Goal: Task Accomplishment & Management: Manage account settings

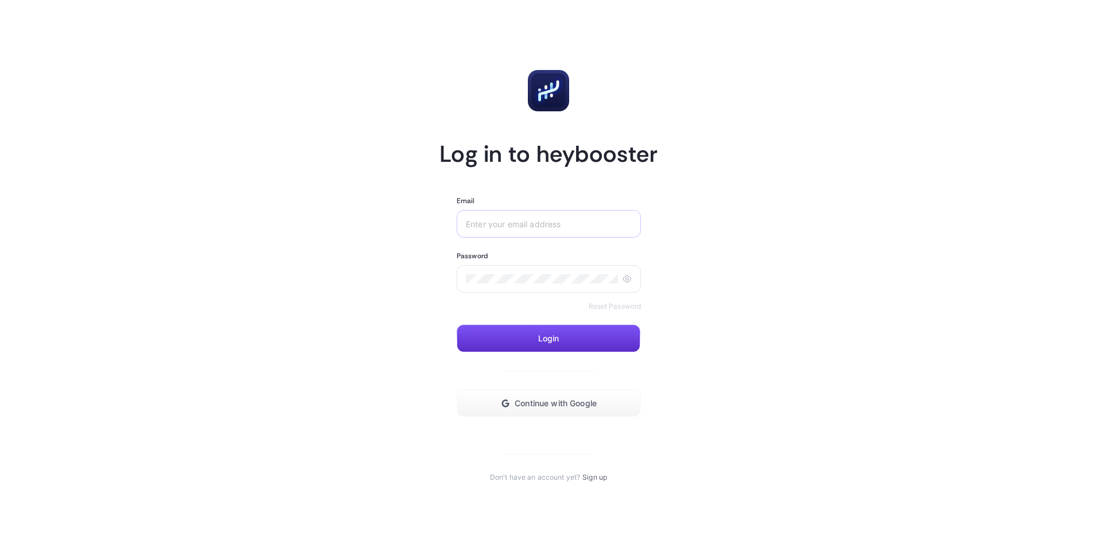
click at [489, 219] on div at bounding box center [549, 224] width 184 height 28
click at [493, 220] on input "Email" at bounding box center [549, 223] width 166 height 9
click at [514, 220] on input "Email" at bounding box center [549, 223] width 166 height 9
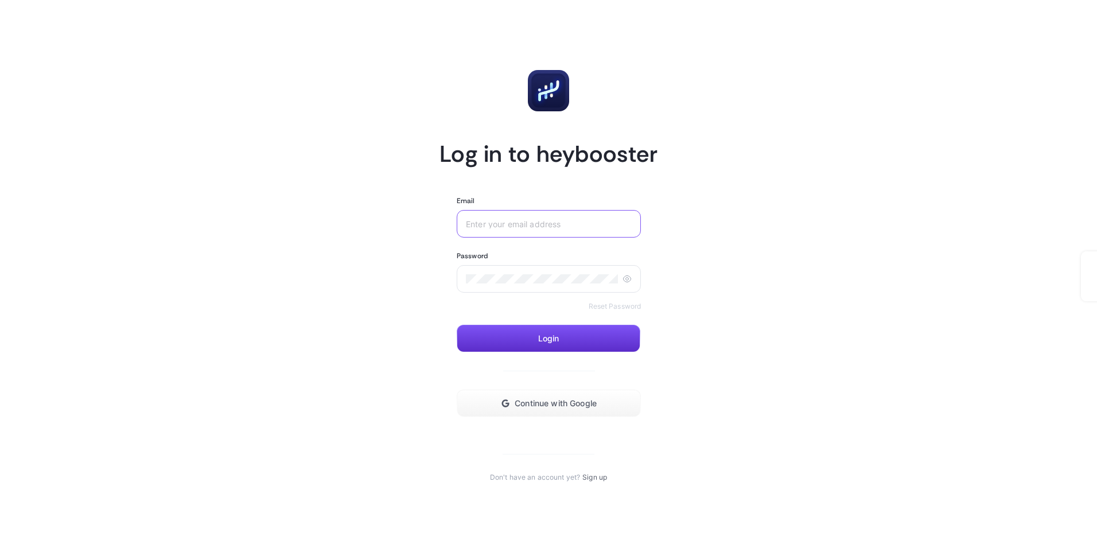
click at [514, 220] on input "Email" at bounding box center [549, 223] width 166 height 9
click at [515, 222] on input "Email" at bounding box center [549, 223] width 166 height 9
click at [517, 225] on input "Email" at bounding box center [549, 223] width 166 height 9
click at [565, 221] on input "Email" at bounding box center [549, 223] width 166 height 9
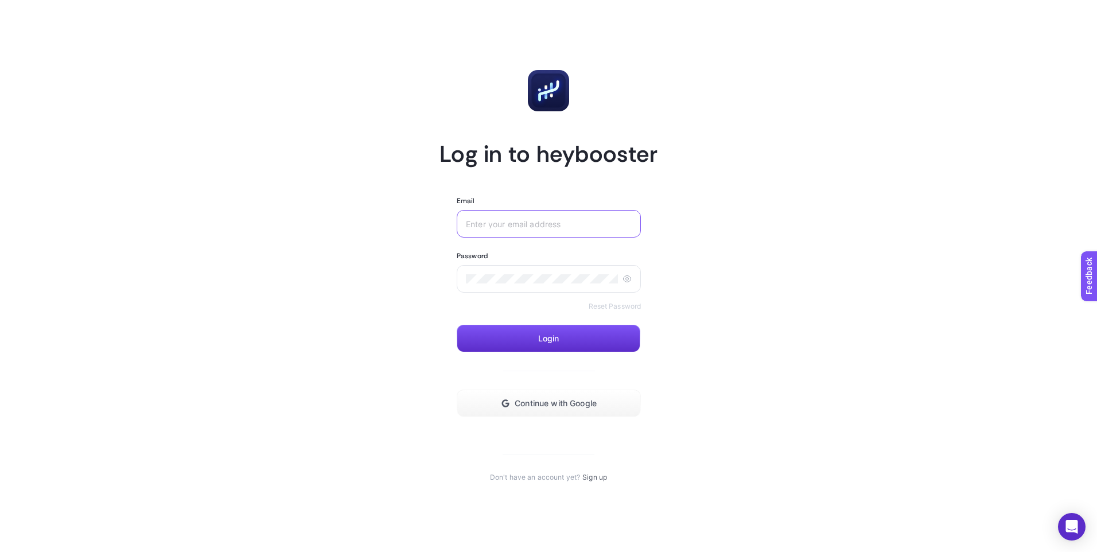
click at [565, 221] on input "Email" at bounding box center [549, 223] width 166 height 9
click at [543, 267] on div at bounding box center [549, 279] width 184 height 28
click at [577, 234] on div at bounding box center [549, 224] width 184 height 28
click at [582, 224] on input "Email" at bounding box center [549, 223] width 166 height 9
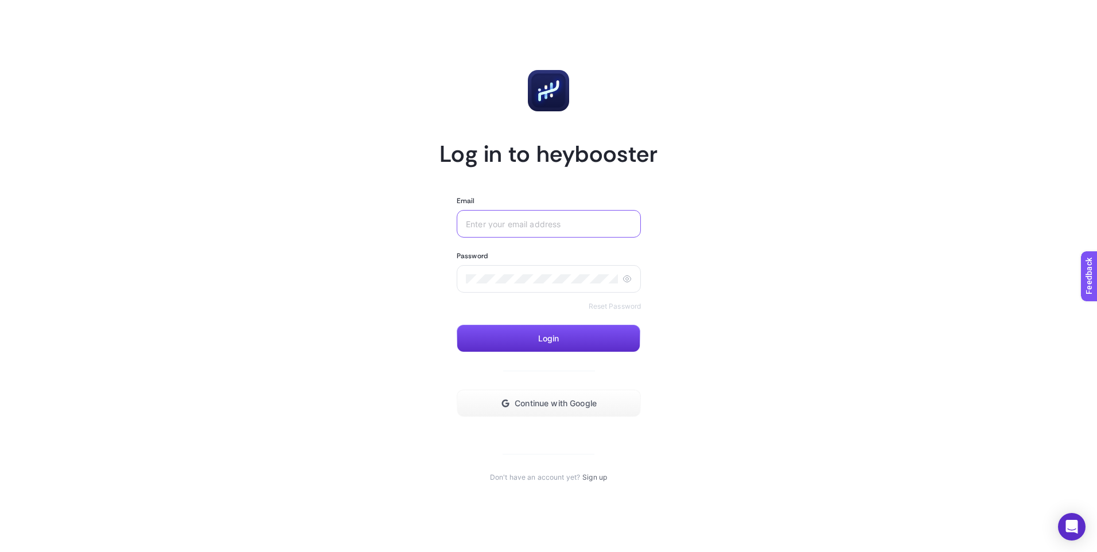
type input "E"
click at [582, 335] on button "Login" at bounding box center [549, 339] width 184 height 28
click at [549, 221] on input "e.temel@ebebek.com" at bounding box center [549, 223] width 166 height 9
type input "ekinebebek@gmail.com"
click at [611, 330] on button "Login" at bounding box center [549, 339] width 184 height 28
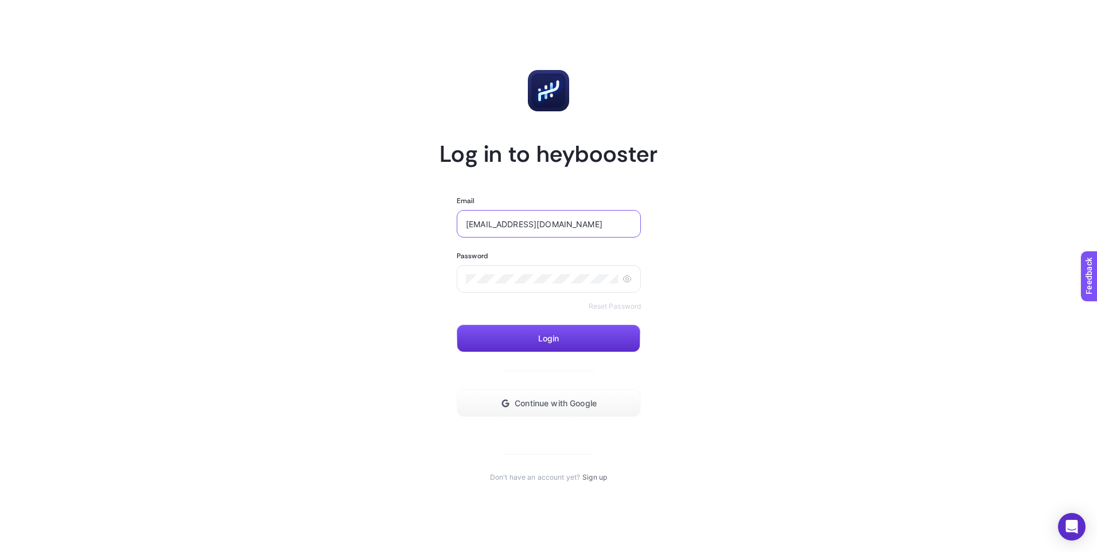
click at [585, 226] on input "ekinebebek@gmail.com" at bounding box center [549, 223] width 166 height 9
click at [621, 309] on link "Reset Password" at bounding box center [615, 306] width 53 height 9
click at [540, 226] on input "Email" at bounding box center [549, 223] width 166 height 9
click at [550, 222] on input "Email" at bounding box center [549, 223] width 166 height 9
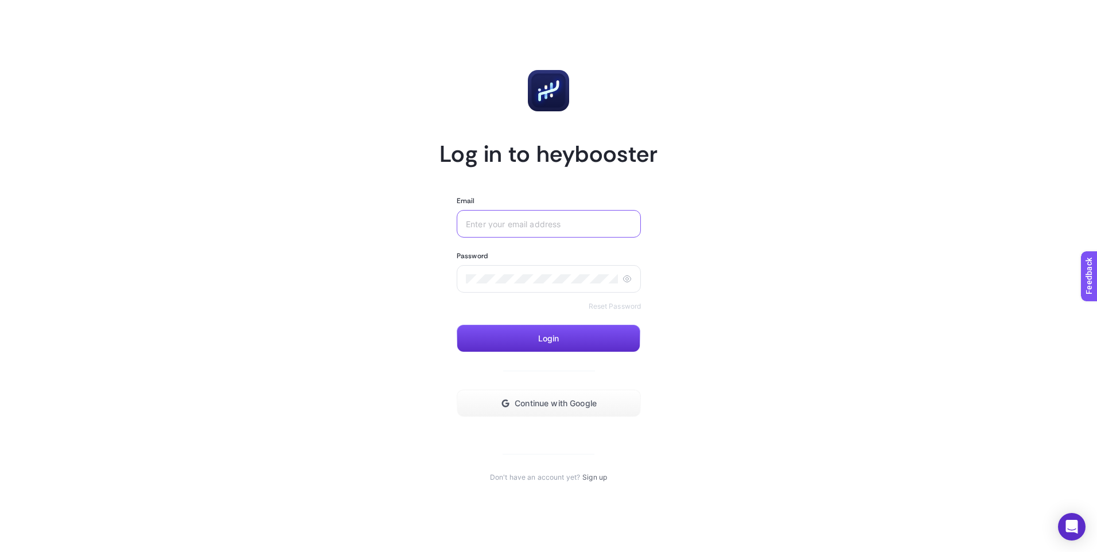
click at [550, 222] on input "Email" at bounding box center [549, 223] width 166 height 9
click at [555, 219] on div at bounding box center [549, 224] width 184 height 28
click at [558, 223] on input "Email" at bounding box center [549, 223] width 166 height 9
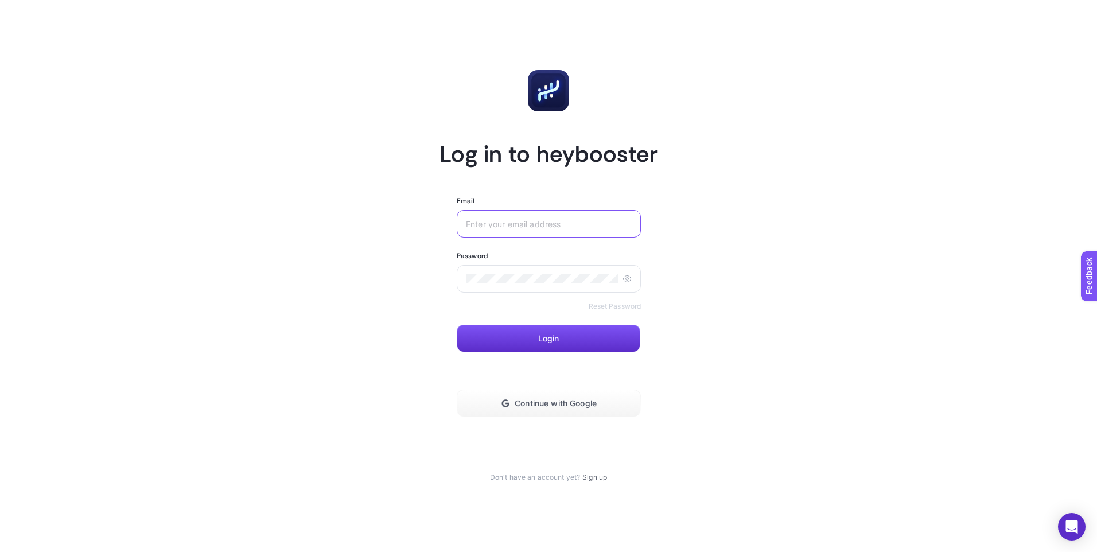
click at [558, 223] on input "Email" at bounding box center [549, 223] width 166 height 9
click at [576, 203] on div "Email" at bounding box center [549, 200] width 184 height 9
click at [576, 217] on div at bounding box center [549, 224] width 184 height 28
click at [575, 225] on input "Email" at bounding box center [549, 223] width 166 height 9
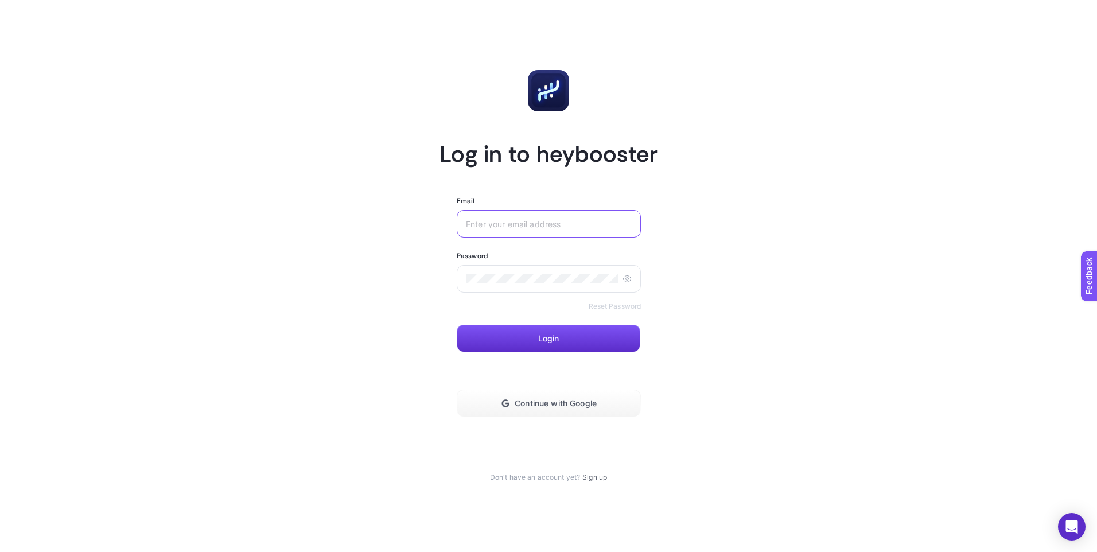
click at [575, 225] on input "Email" at bounding box center [549, 223] width 166 height 9
click at [542, 231] on div at bounding box center [549, 224] width 184 height 28
click at [623, 298] on div "Password Reset Password" at bounding box center [549, 281] width 184 height 60
click at [624, 305] on link "Reset Password" at bounding box center [615, 306] width 53 height 9
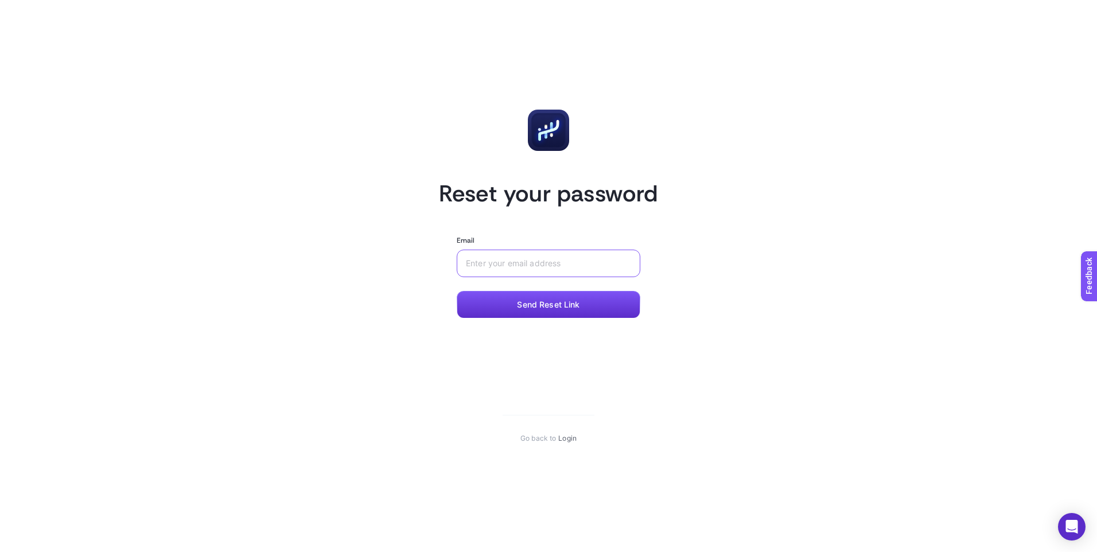
click at [549, 266] on input "Email" at bounding box center [548, 263] width 165 height 9
type input "ekinebebek@gmail.com"
click at [573, 273] on div at bounding box center [549, 264] width 184 height 28
type input "e.temel@ebebek.com"
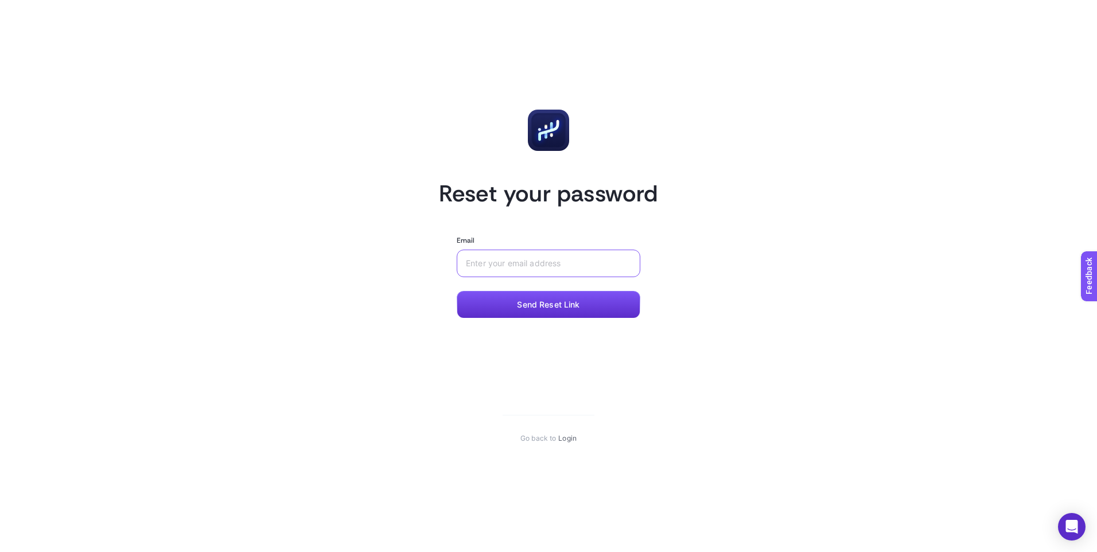
click at [525, 263] on input "Email" at bounding box center [548, 263] width 165 height 9
click at [499, 269] on div at bounding box center [549, 264] width 184 height 28
click at [499, 266] on input "Email" at bounding box center [548, 263] width 165 height 9
